Goal: Task Accomplishment & Management: Manage account settings

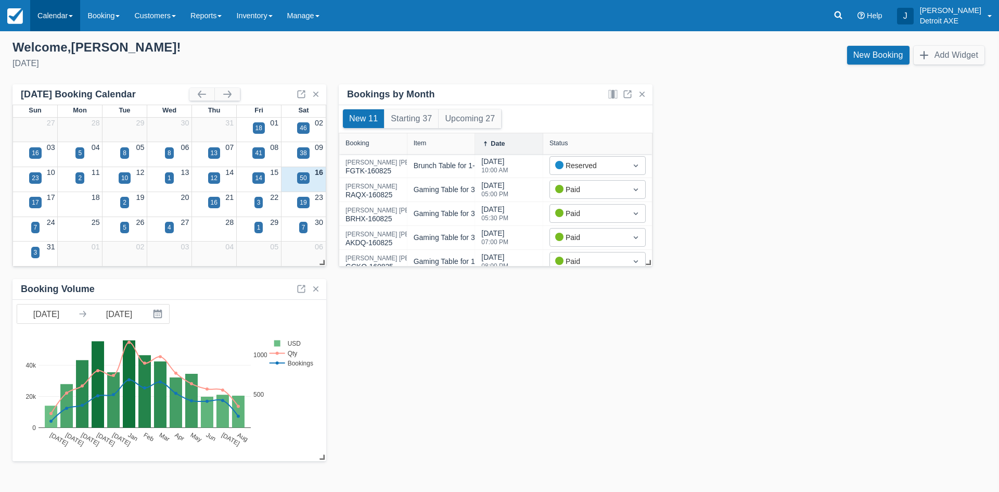
click at [47, 14] on link "Calendar" at bounding box center [55, 15] width 50 height 31
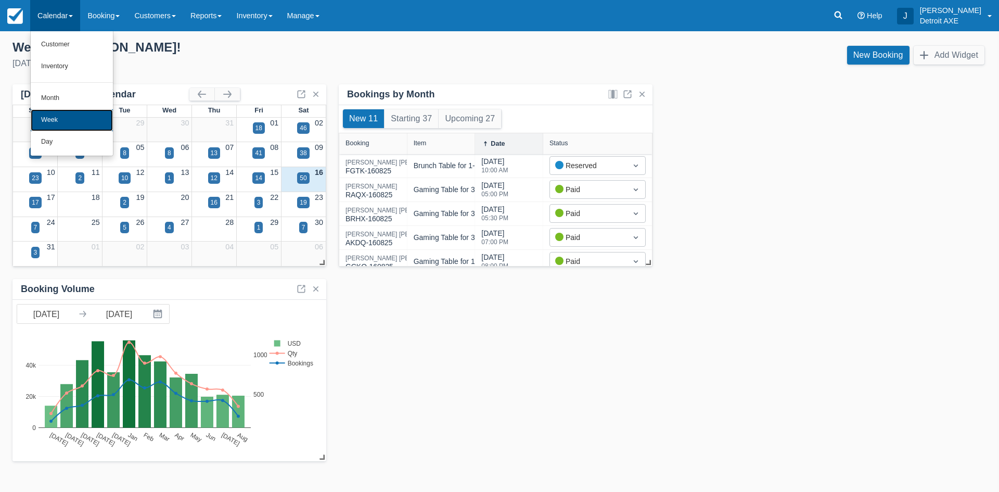
click at [73, 121] on link "Week" at bounding box center [72, 120] width 82 height 22
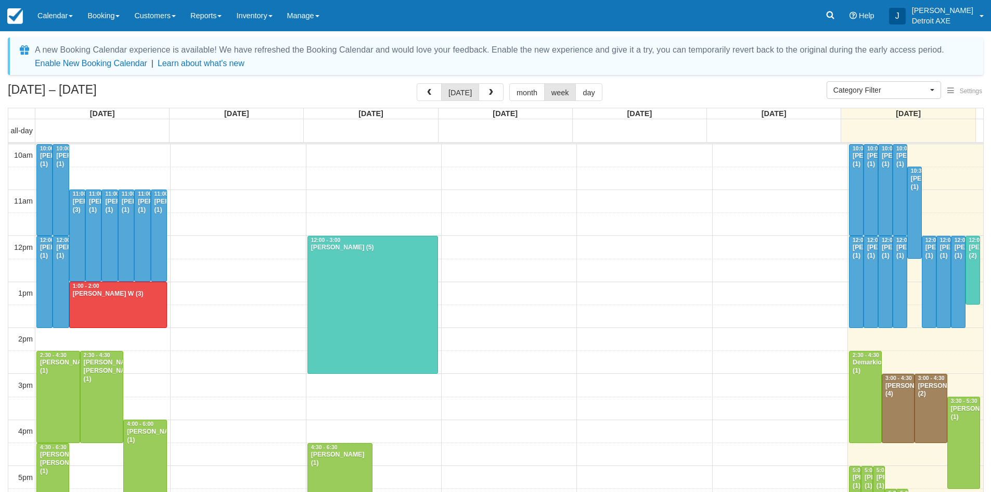
scroll to position [140, 0]
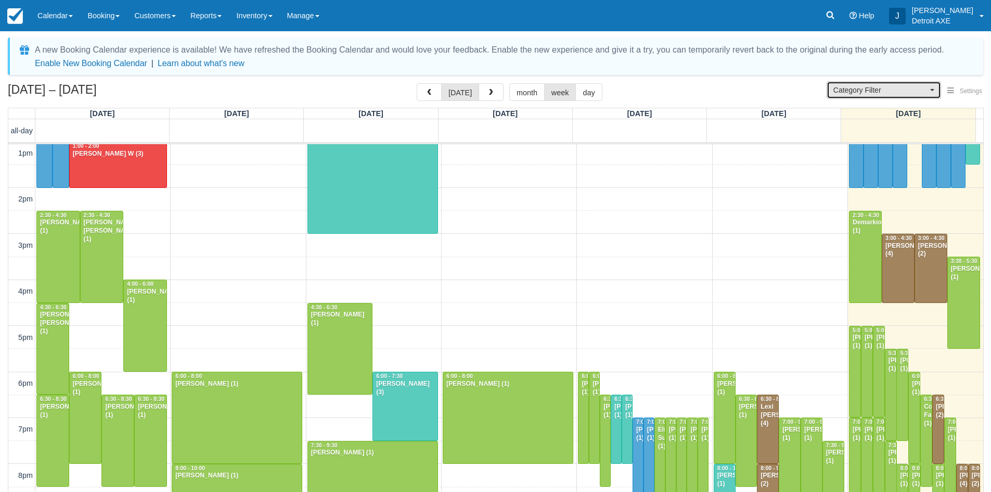
click at [848, 85] on span "Category Filter" at bounding box center [880, 90] width 94 height 10
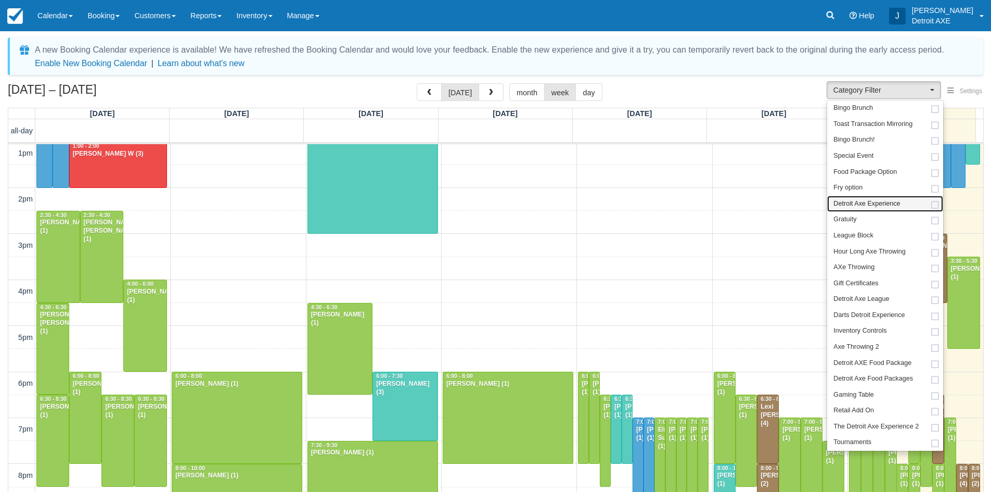
click at [887, 199] on span "Detroit Axe Experience" at bounding box center [866, 203] width 67 height 9
select select "14"
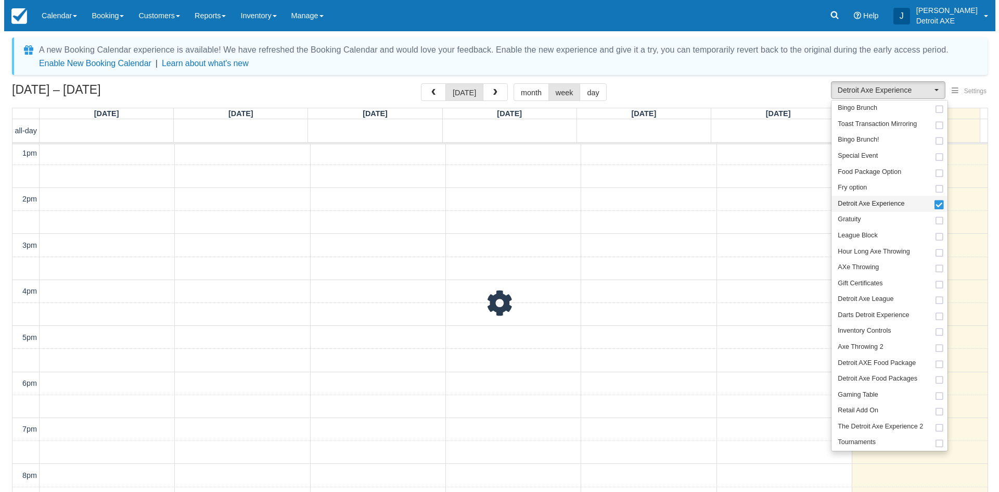
scroll to position [49, 0]
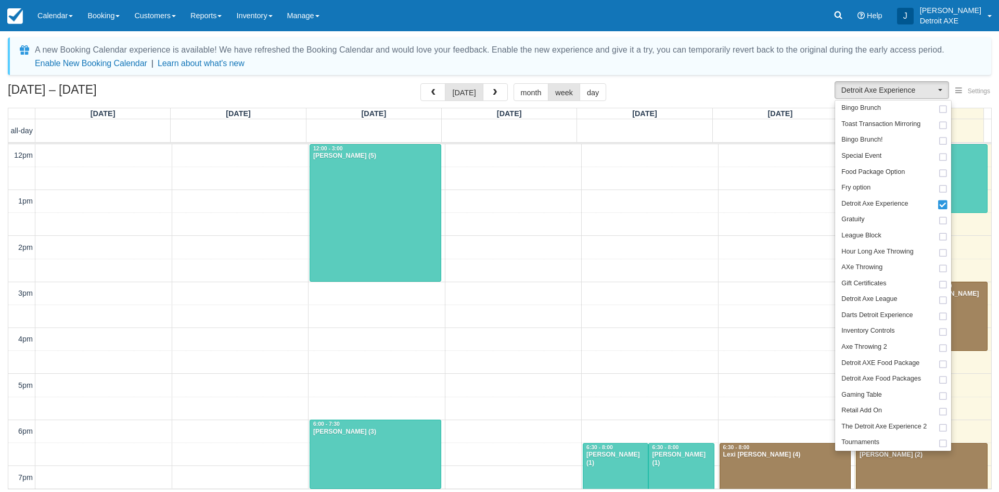
scroll to position [140, 0]
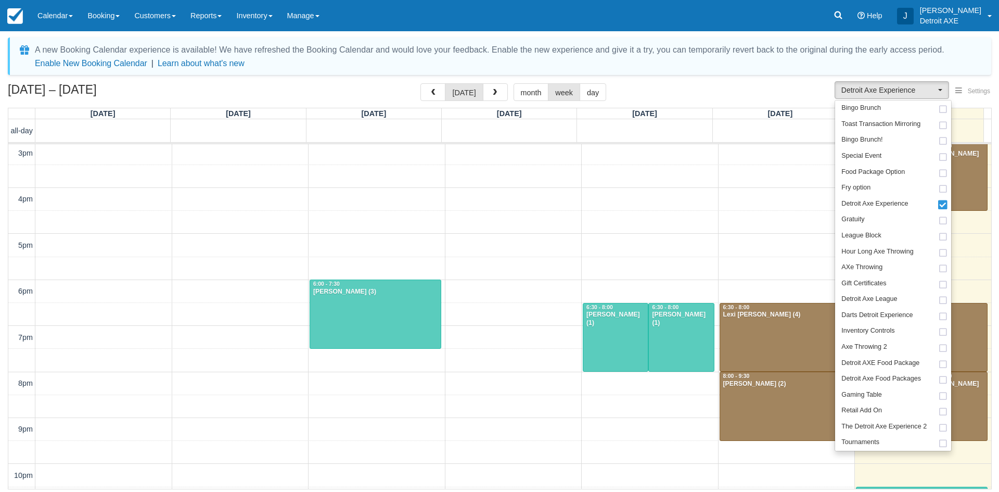
click at [768, 90] on div "Aug 10 – 16, 2025 today month week day" at bounding box center [499, 94] width 983 height 22
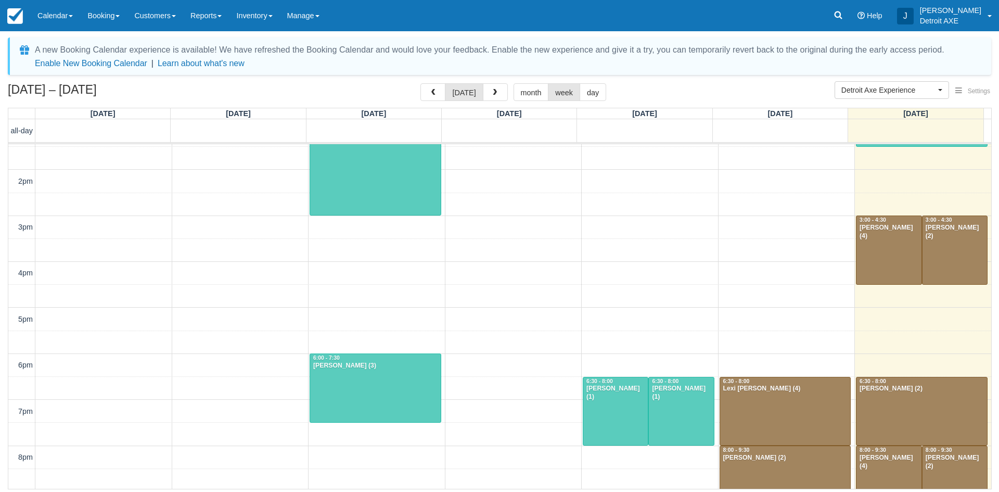
scroll to position [0, 0]
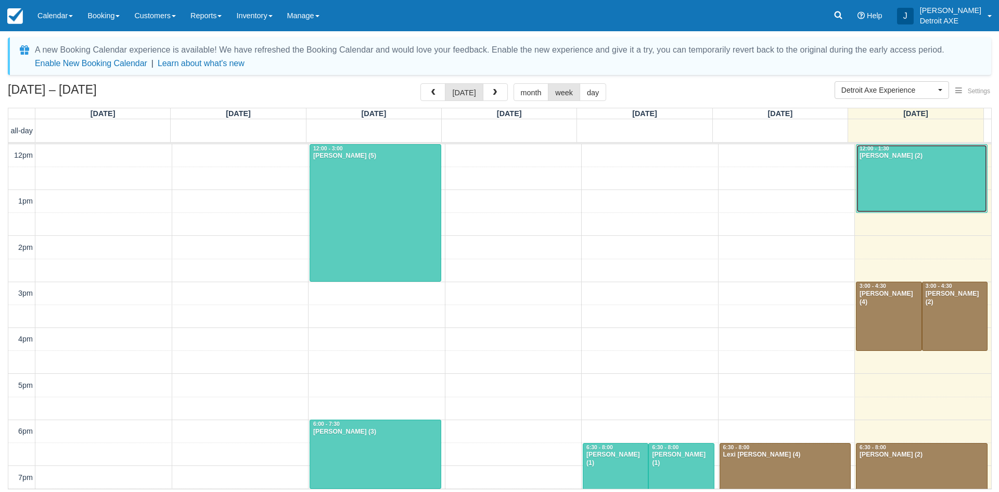
click at [908, 182] on div at bounding box center [921, 179] width 131 height 68
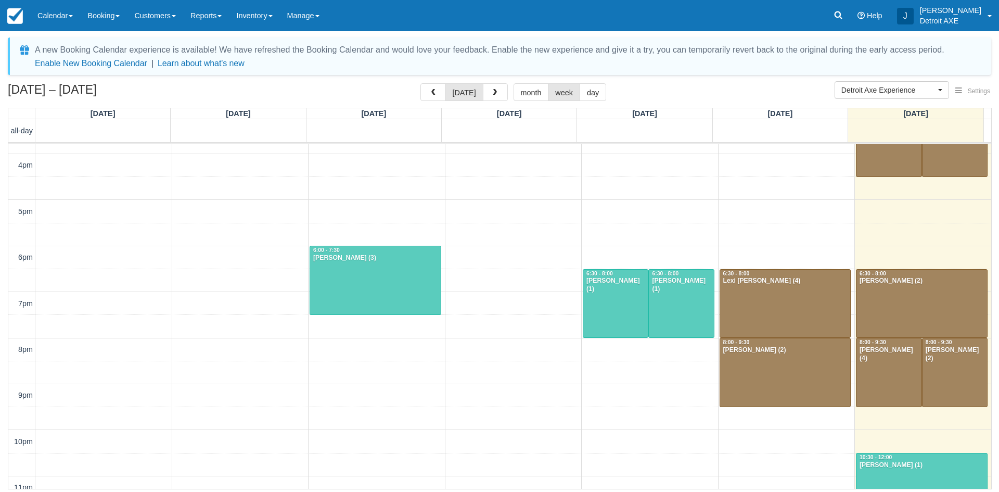
scroll to position [207, 0]
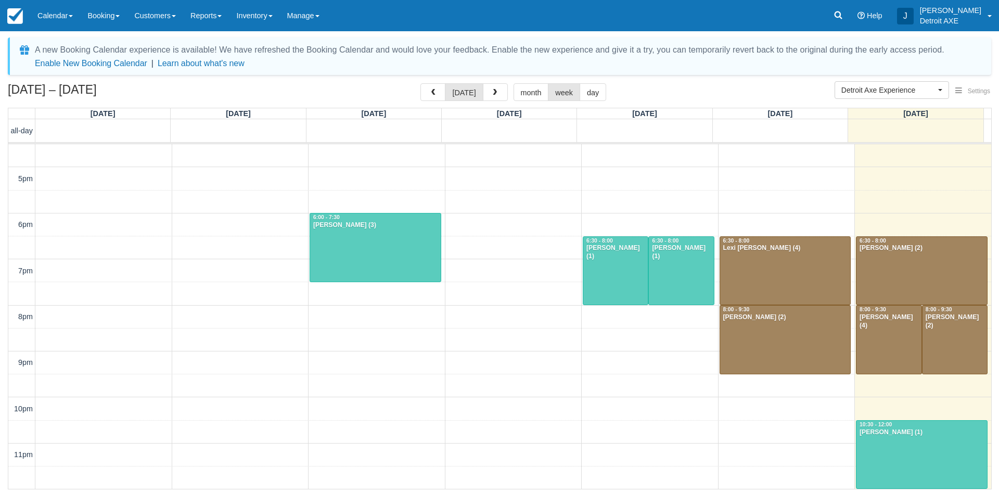
click at [937, 128] on div "all-day" at bounding box center [495, 130] width 975 height 22
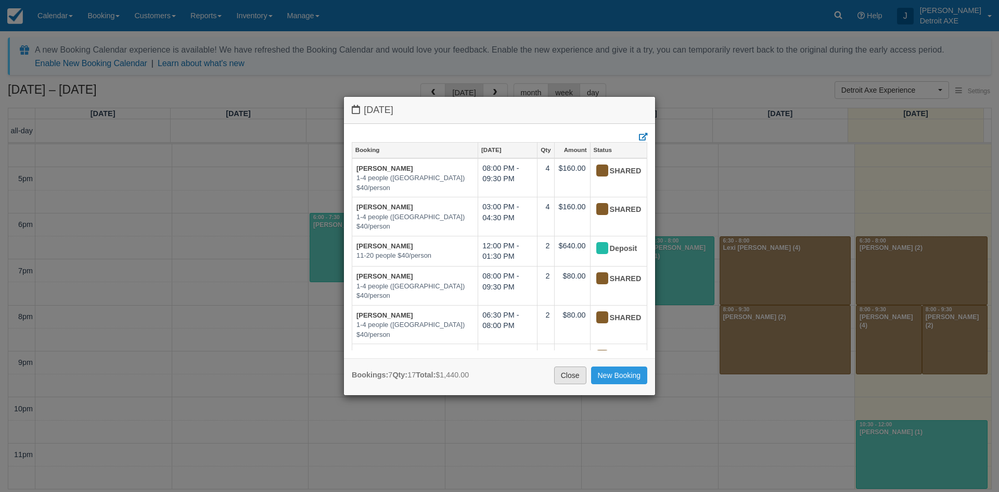
click at [572, 371] on link "Close" at bounding box center [570, 375] width 32 height 18
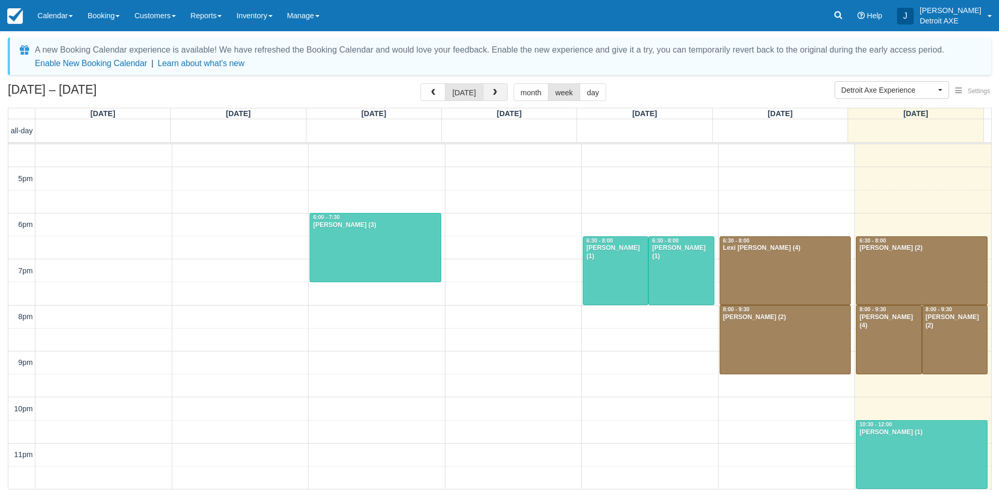
click at [499, 91] on button "button" at bounding box center [495, 92] width 25 height 18
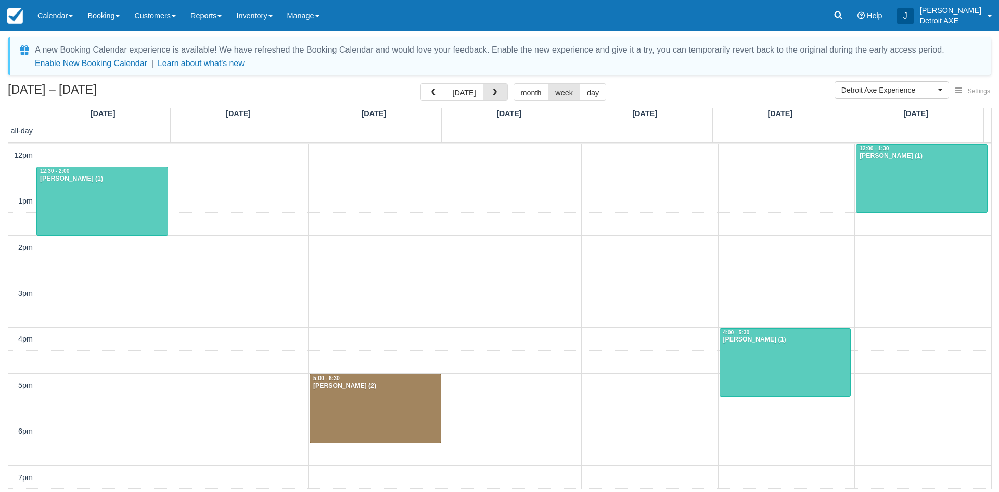
click at [499, 91] on button "button" at bounding box center [495, 92] width 25 height 18
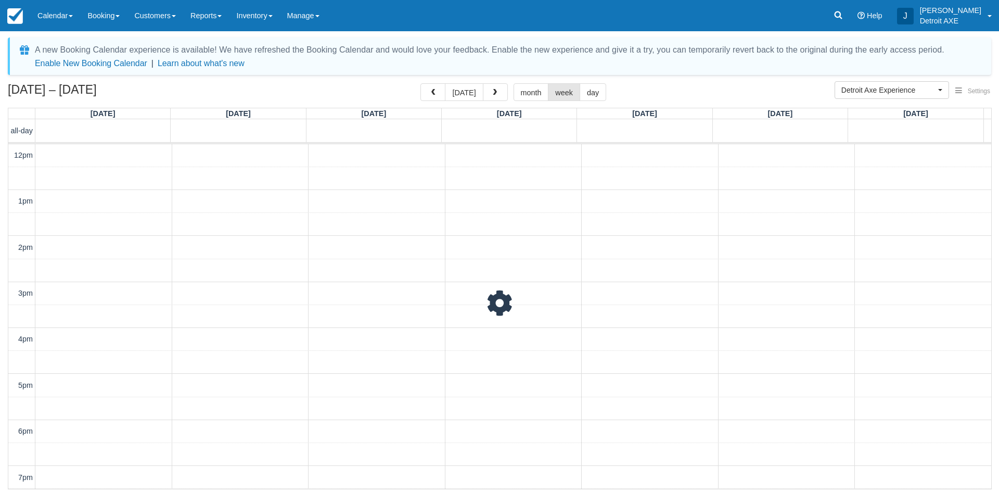
click at [499, 91] on button "button" at bounding box center [495, 92] width 25 height 18
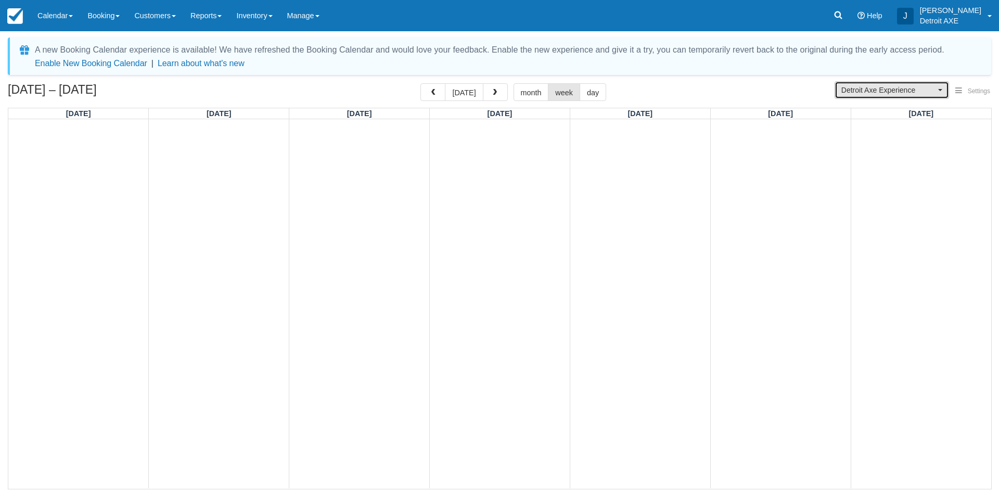
click at [926, 94] on span "Detroit Axe Experience" at bounding box center [888, 90] width 94 height 10
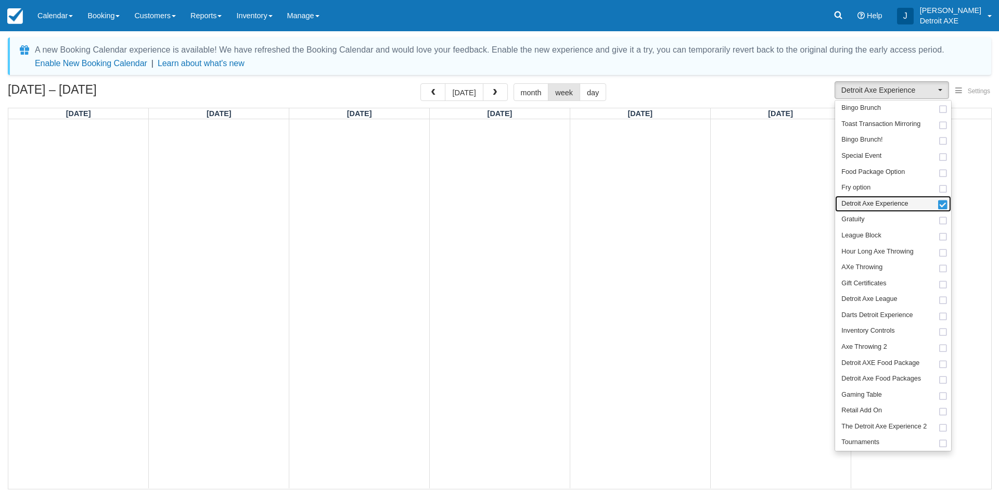
click at [913, 201] on link "Detroit Axe Experience" at bounding box center [893, 204] width 116 height 16
select select
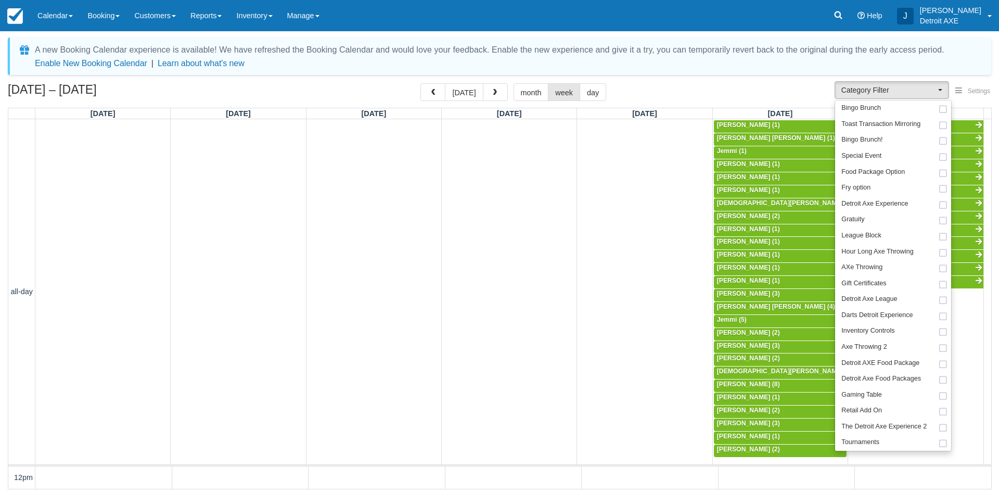
scroll to position [276, 0]
click at [770, 88] on div "Oct 5 – 11, 2025 today month week day" at bounding box center [499, 94] width 983 height 22
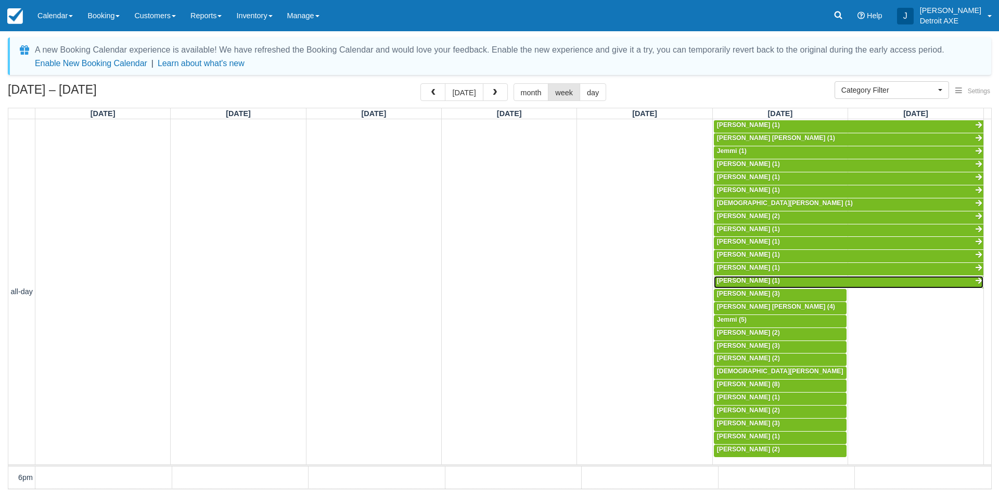
click at [765, 282] on span "[PERSON_NAME] (1)" at bounding box center [748, 280] width 63 height 7
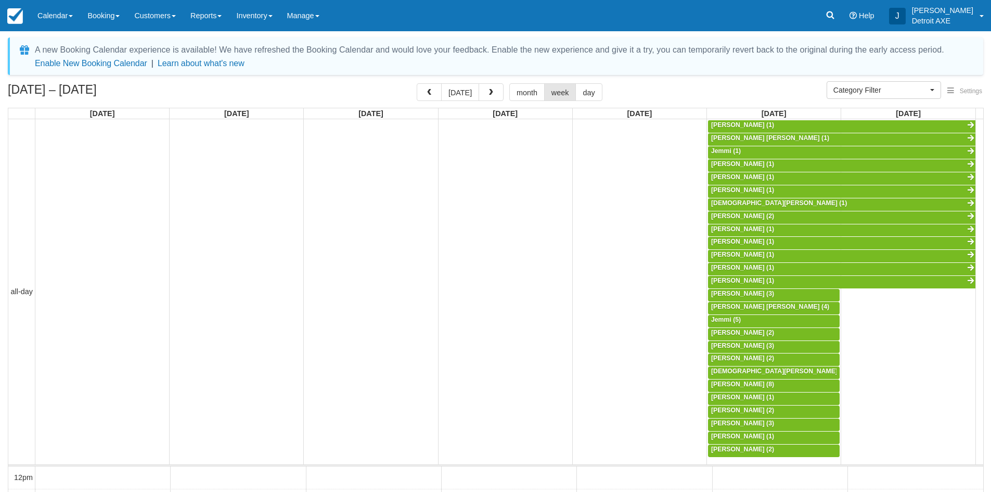
select select
click at [723, 319] on span "Jemmi (5)" at bounding box center [726, 319] width 30 height 7
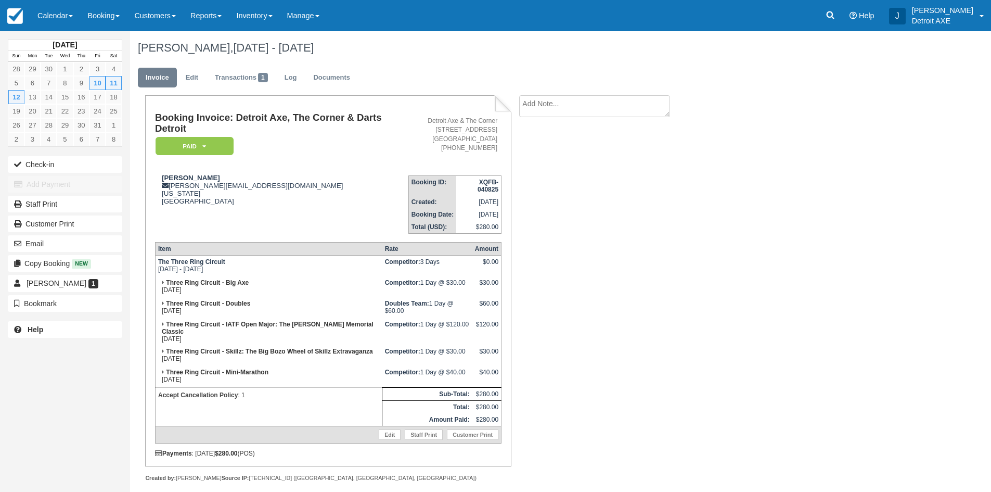
scroll to position [6, 0]
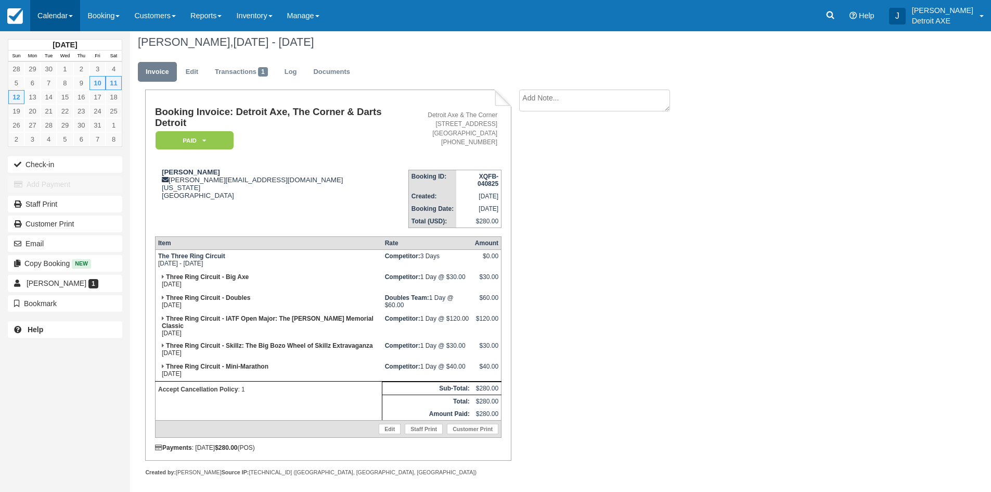
click at [55, 10] on link "Calendar" at bounding box center [55, 15] width 50 height 31
click at [70, 122] on link "Week" at bounding box center [72, 120] width 82 height 22
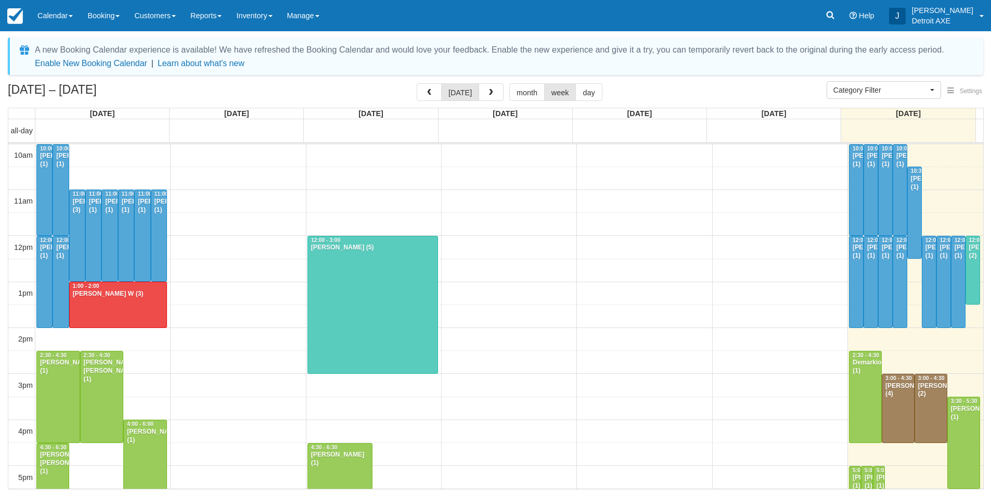
select select
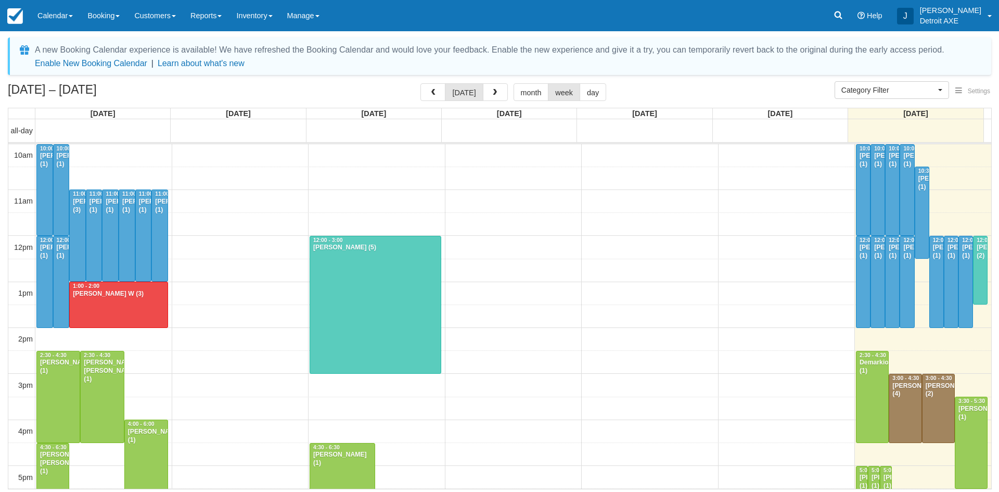
scroll to position [140, 0]
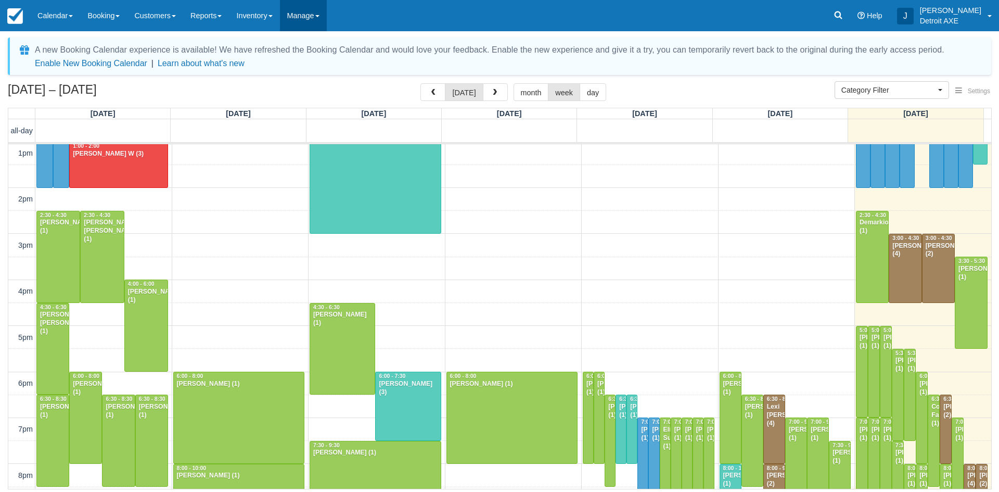
click at [318, 5] on link "Manage" at bounding box center [303, 15] width 47 height 31
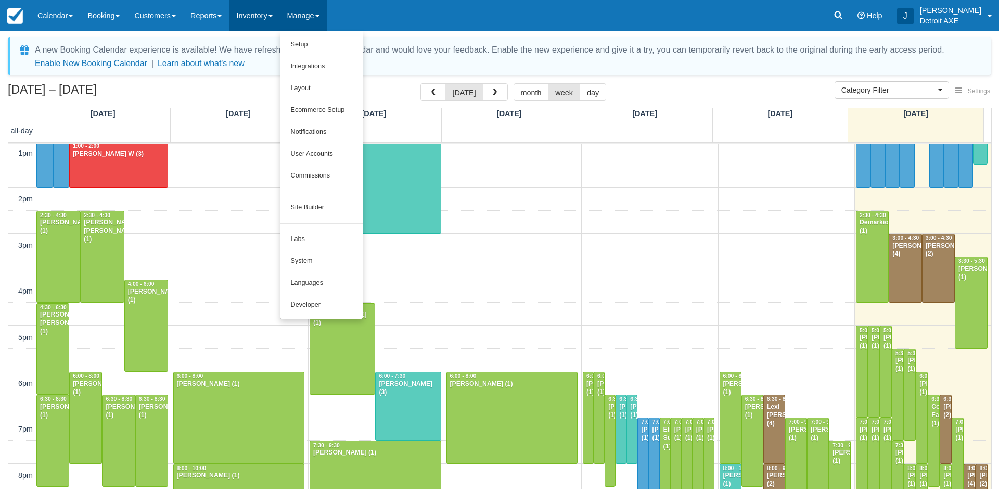
click at [275, 3] on link "Inventory" at bounding box center [254, 15] width 50 height 31
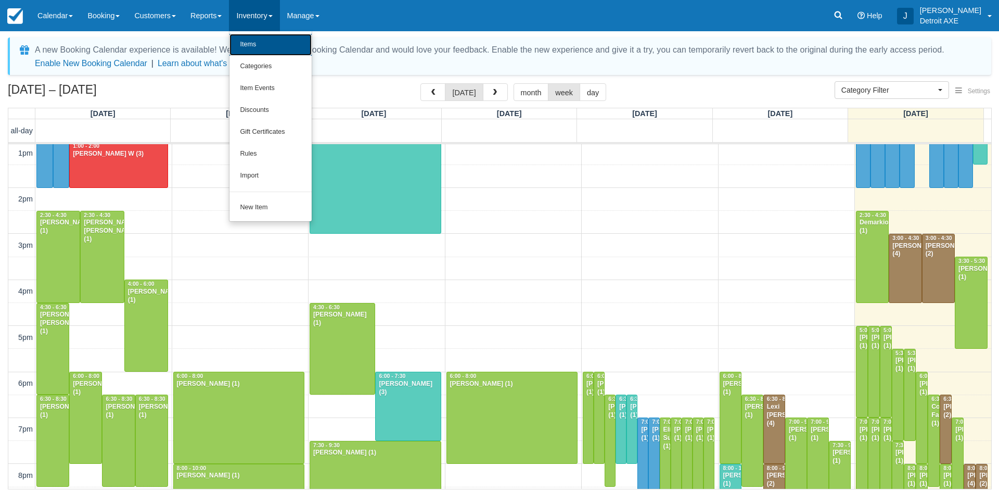
click at [275, 49] on link "Items" at bounding box center [270, 45] width 82 height 22
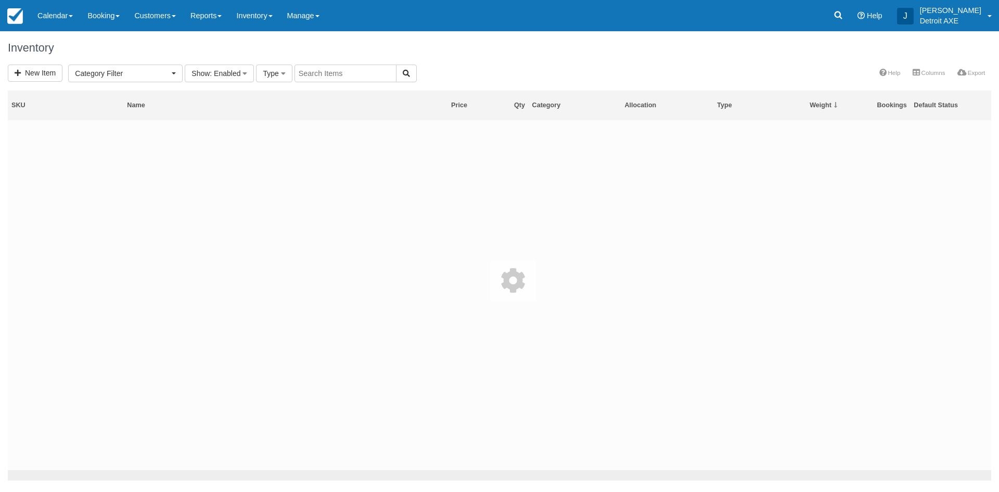
select select
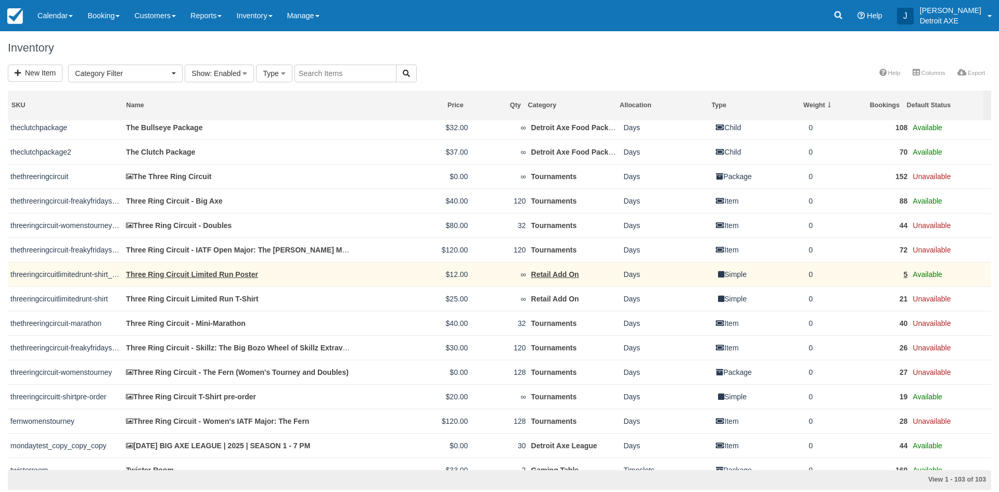
scroll to position [2169, 0]
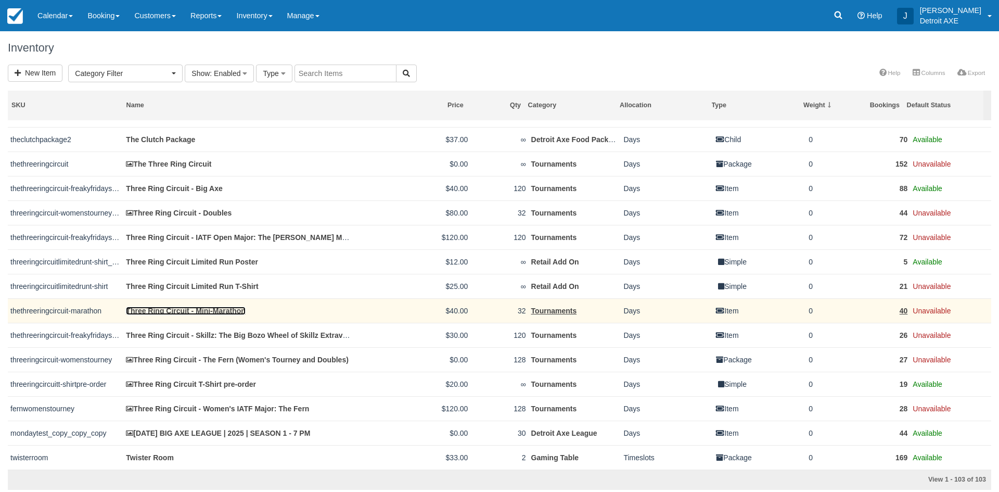
click at [229, 312] on link "Three Ring Circuit - Mini-Marathon" at bounding box center [185, 310] width 119 height 8
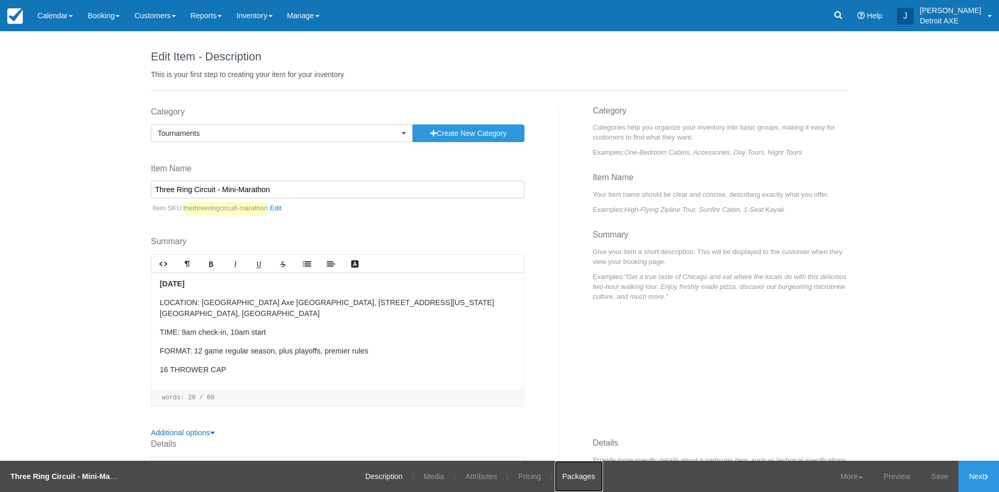
click at [574, 468] on link "Packages" at bounding box center [579, 475] width 48 height 31
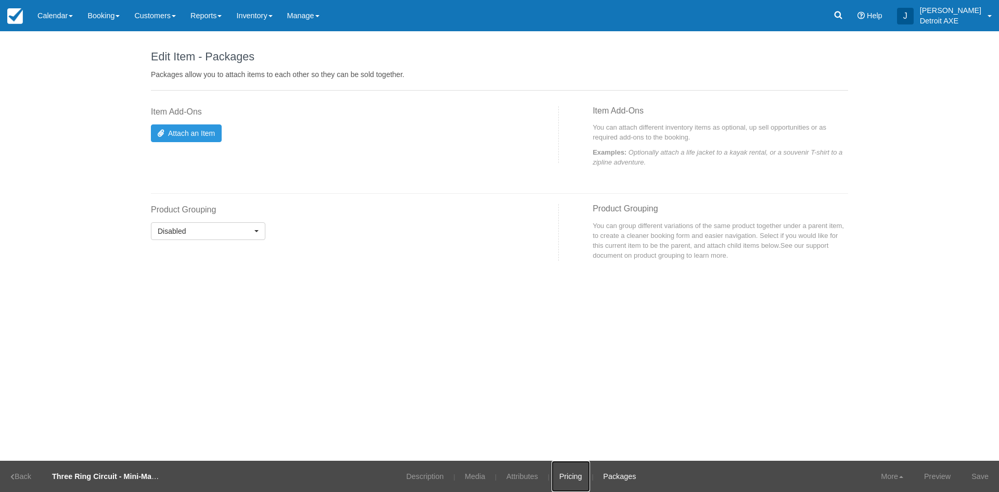
click at [562, 478] on link "Pricing" at bounding box center [570, 475] width 38 height 31
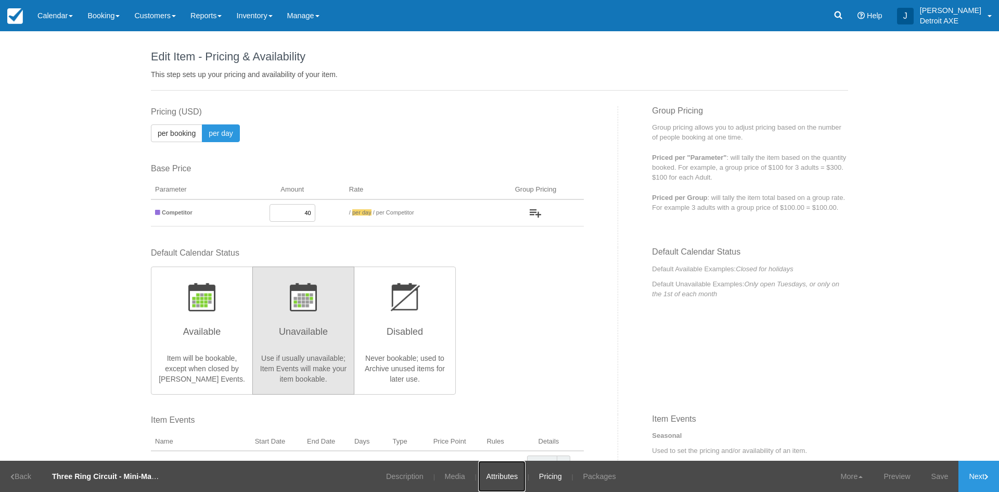
click at [507, 481] on link "Attributes" at bounding box center [501, 475] width 47 height 31
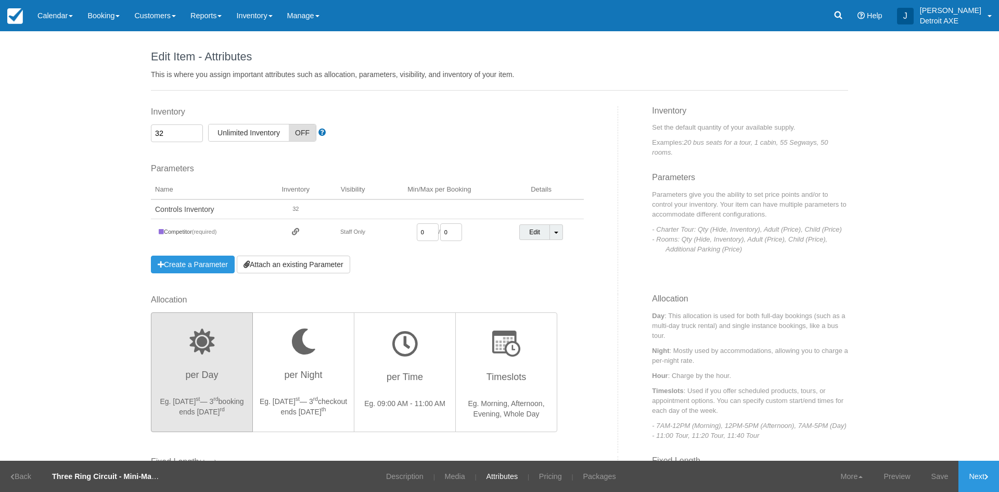
click at [164, 130] on input "32" at bounding box center [177, 133] width 52 height 18
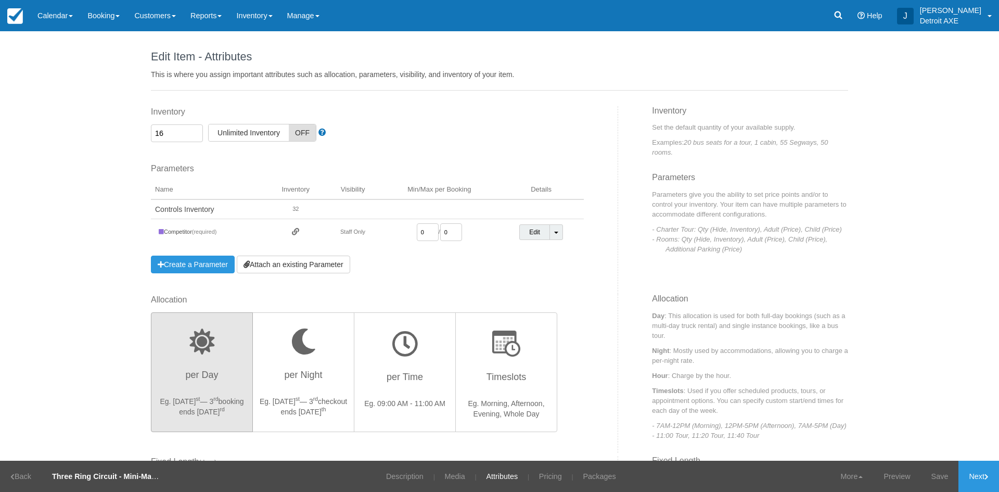
type input "16"
click at [114, 159] on div "Edit Item - Description This is your first step to creating your item for your …" at bounding box center [499, 245] width 999 height 429
click at [942, 478] on link "Save" at bounding box center [940, 475] width 38 height 31
